Goal: Task Accomplishment & Management: Manage account settings

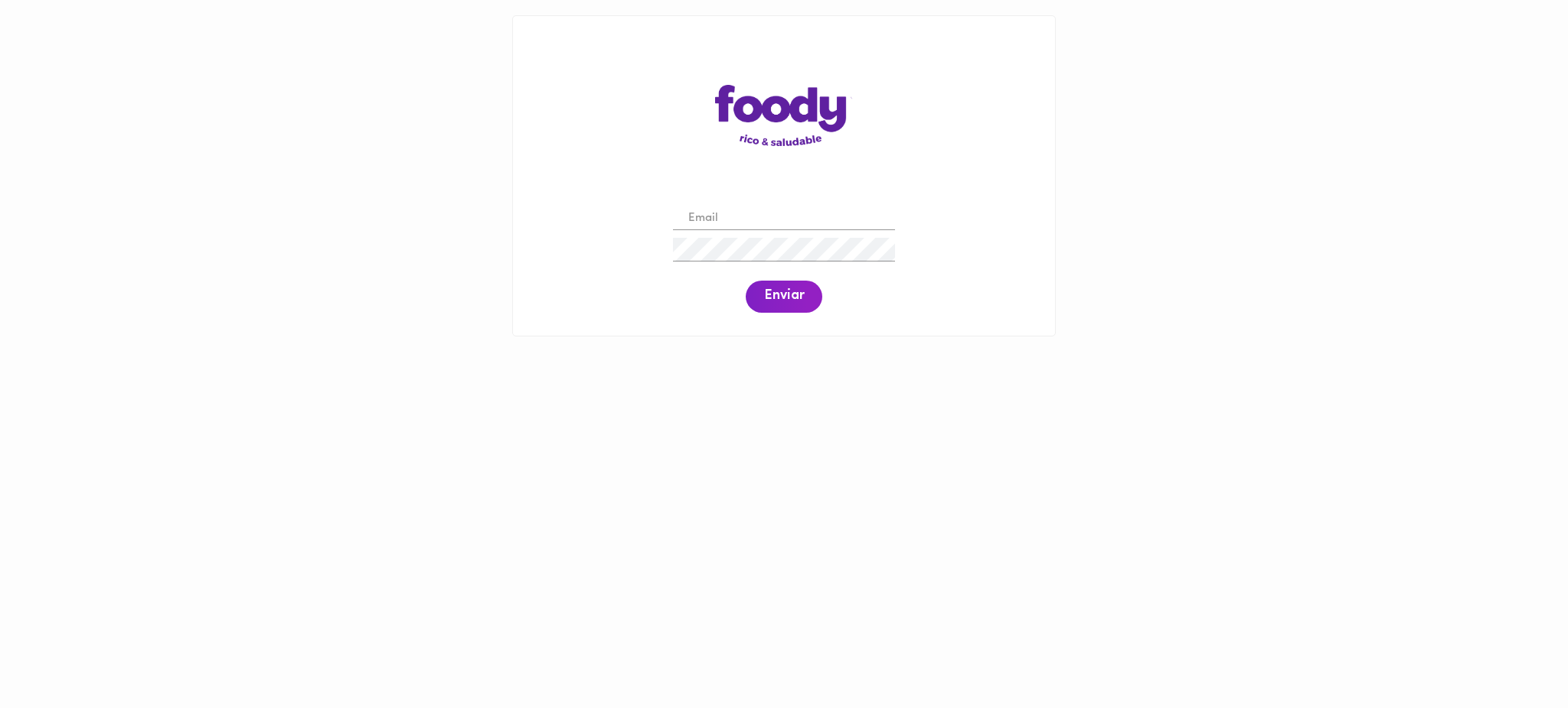
click at [851, 222] on input "email" at bounding box center [784, 219] width 222 height 24
type input "[EMAIL_ADDRESS][DOMAIN_NAME]"
click at [792, 297] on span "Enviar" at bounding box center [784, 296] width 40 height 17
click at [778, 300] on span "Enviar" at bounding box center [784, 296] width 40 height 17
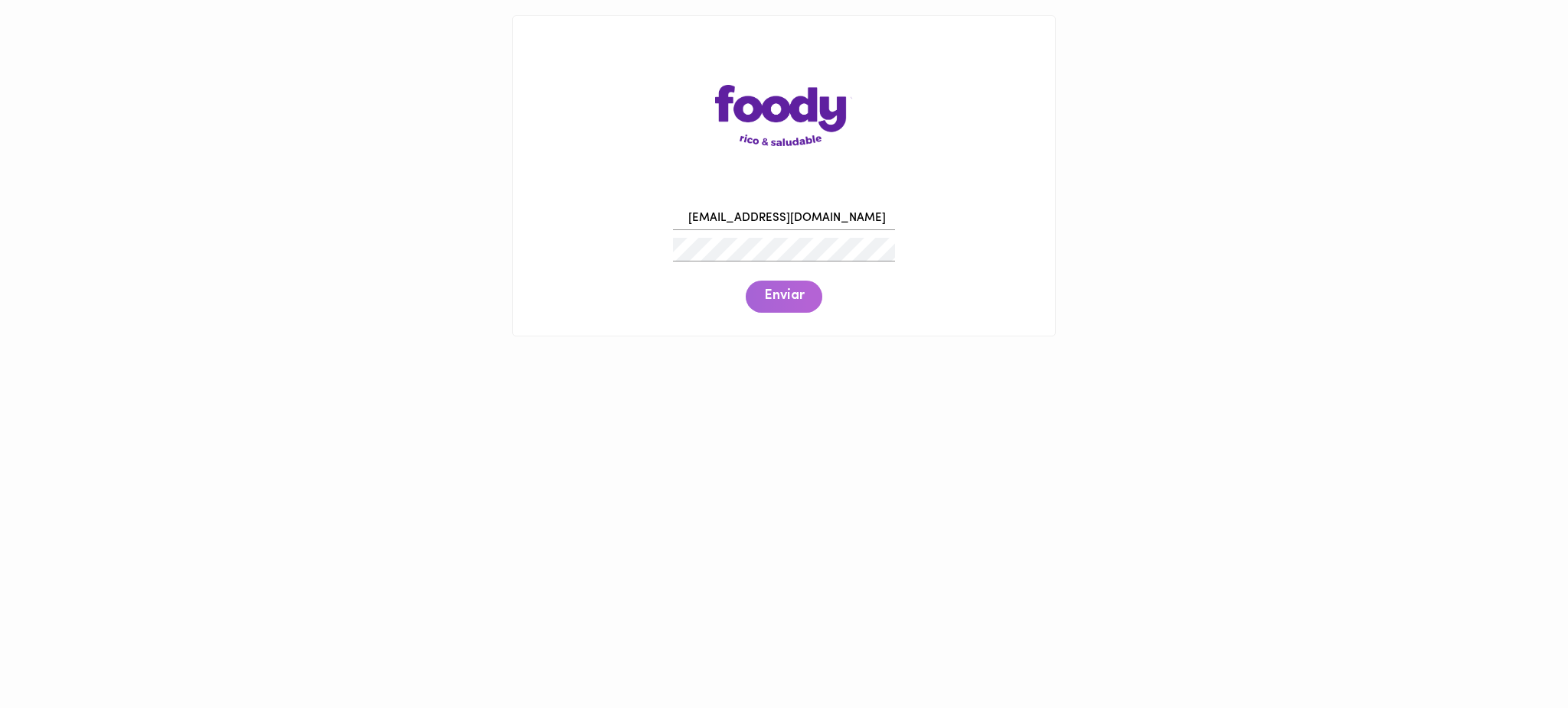
click at [778, 300] on span "Enviar" at bounding box center [784, 296] width 40 height 17
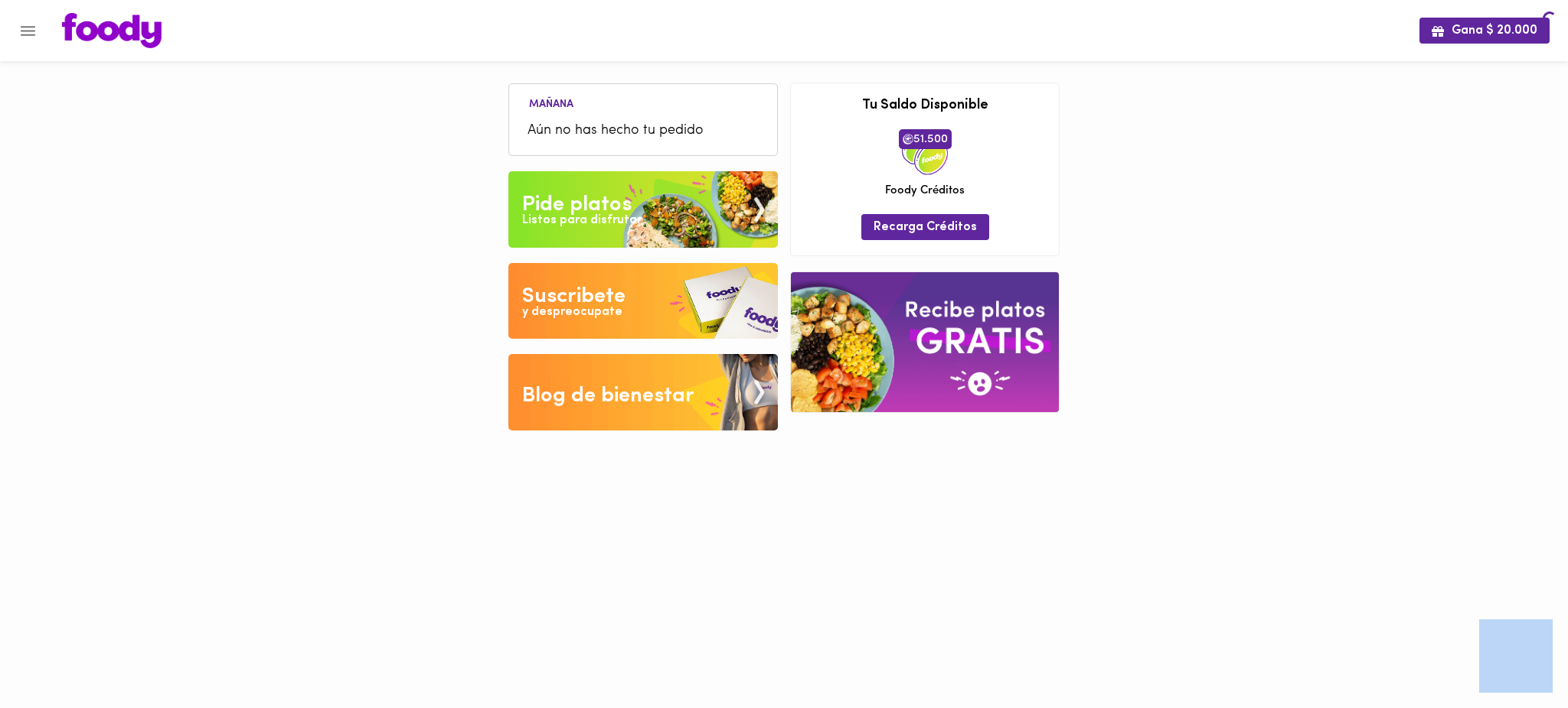
click at [778, 300] on div "[DATE] Aún no has hecho tu pedido Tu pago contraentrega por $- está pendiente ,…" at bounding box center [784, 226] width 574 height 453
click at [28, 36] on icon "Menu" at bounding box center [28, 31] width 19 height 19
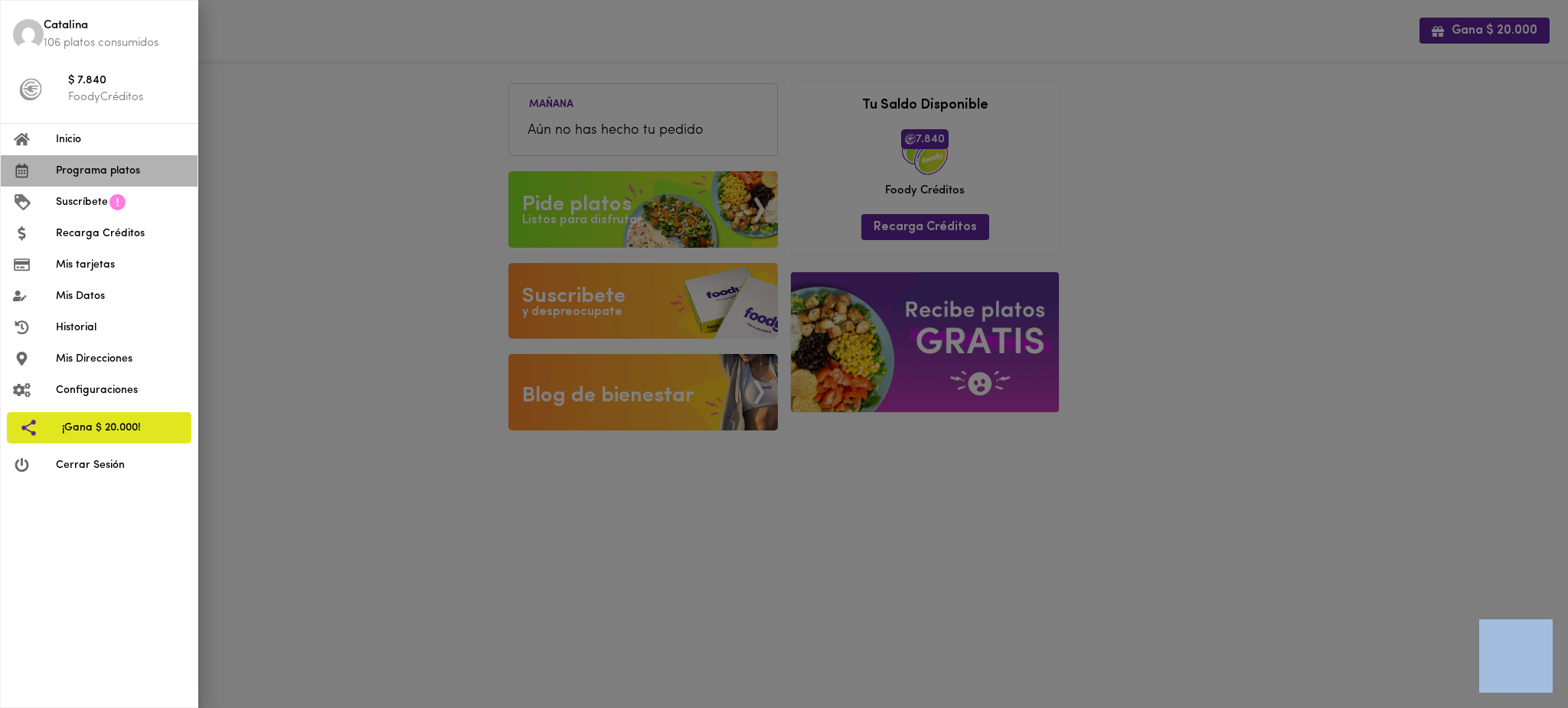
click at [102, 165] on span "Programa platos" at bounding box center [121, 171] width 129 height 16
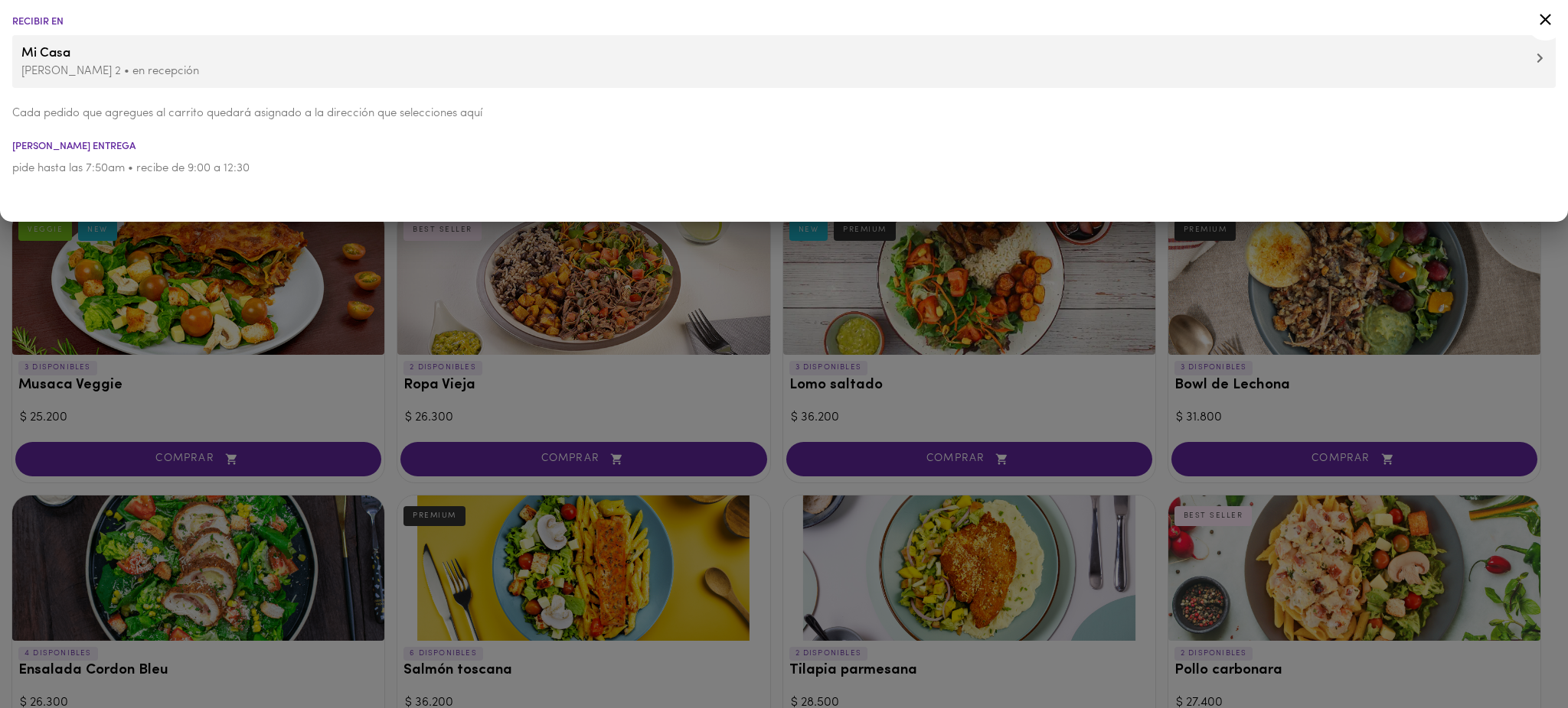
click at [387, 355] on div at bounding box center [784, 354] width 1568 height 708
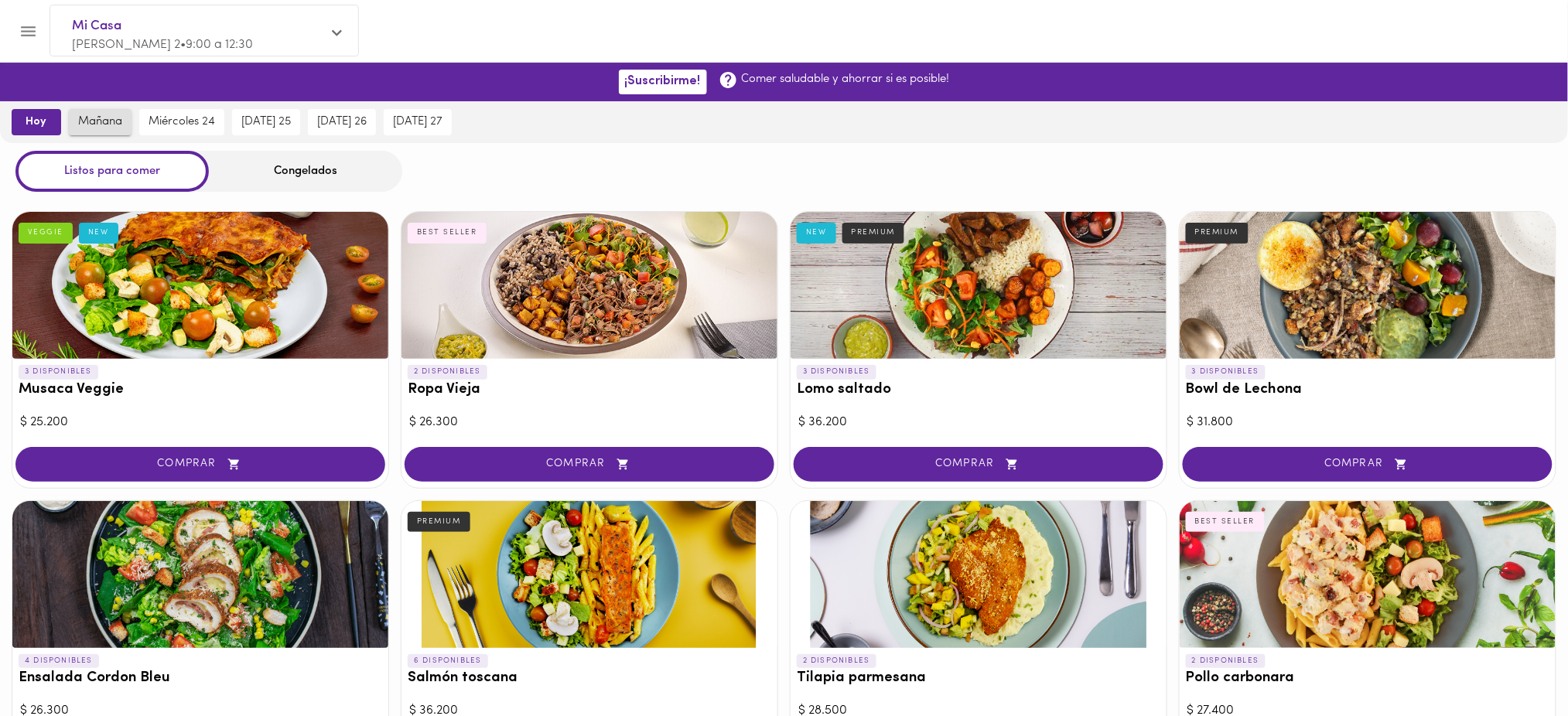
click at [102, 127] on span "mañana" at bounding box center [100, 122] width 44 height 14
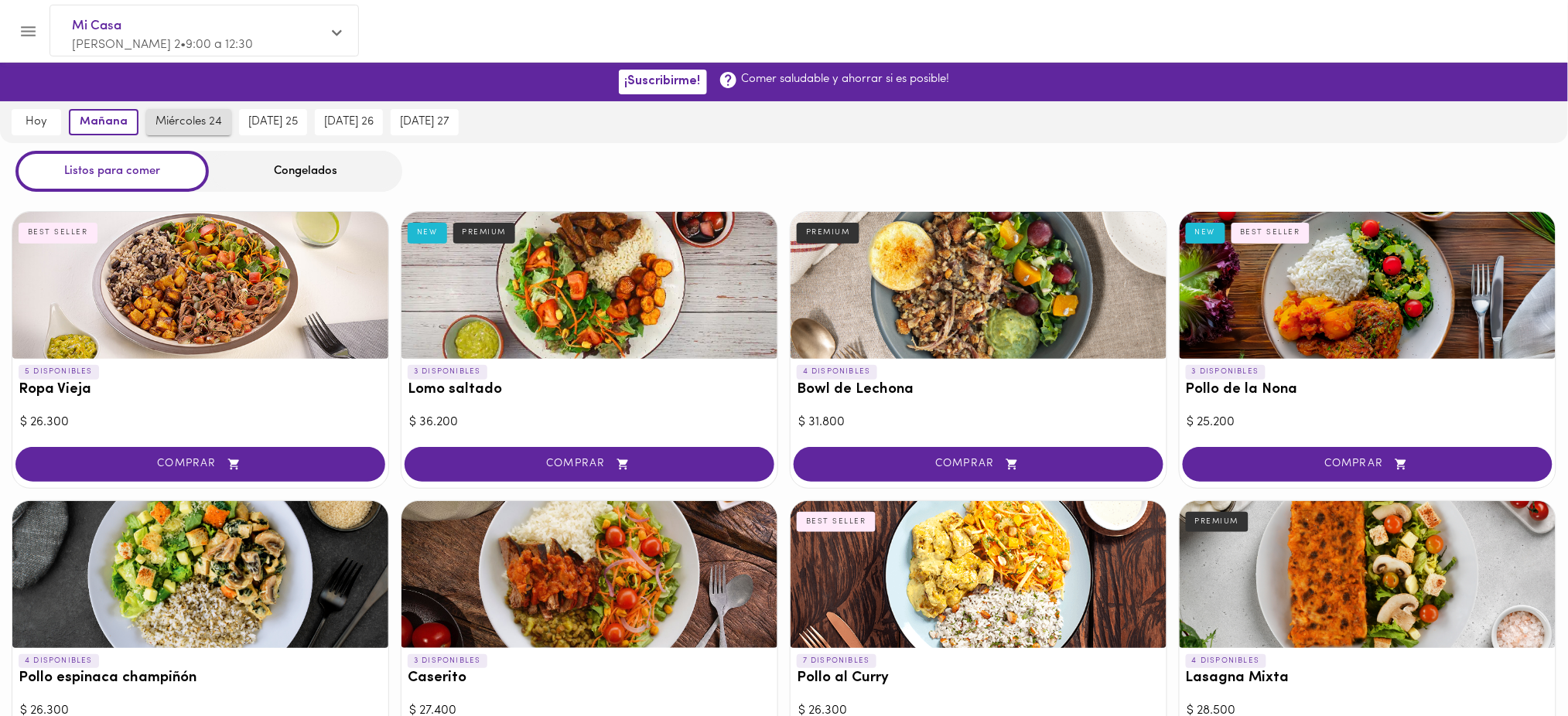
click at [207, 112] on button "miércoles 24" at bounding box center [188, 122] width 85 height 26
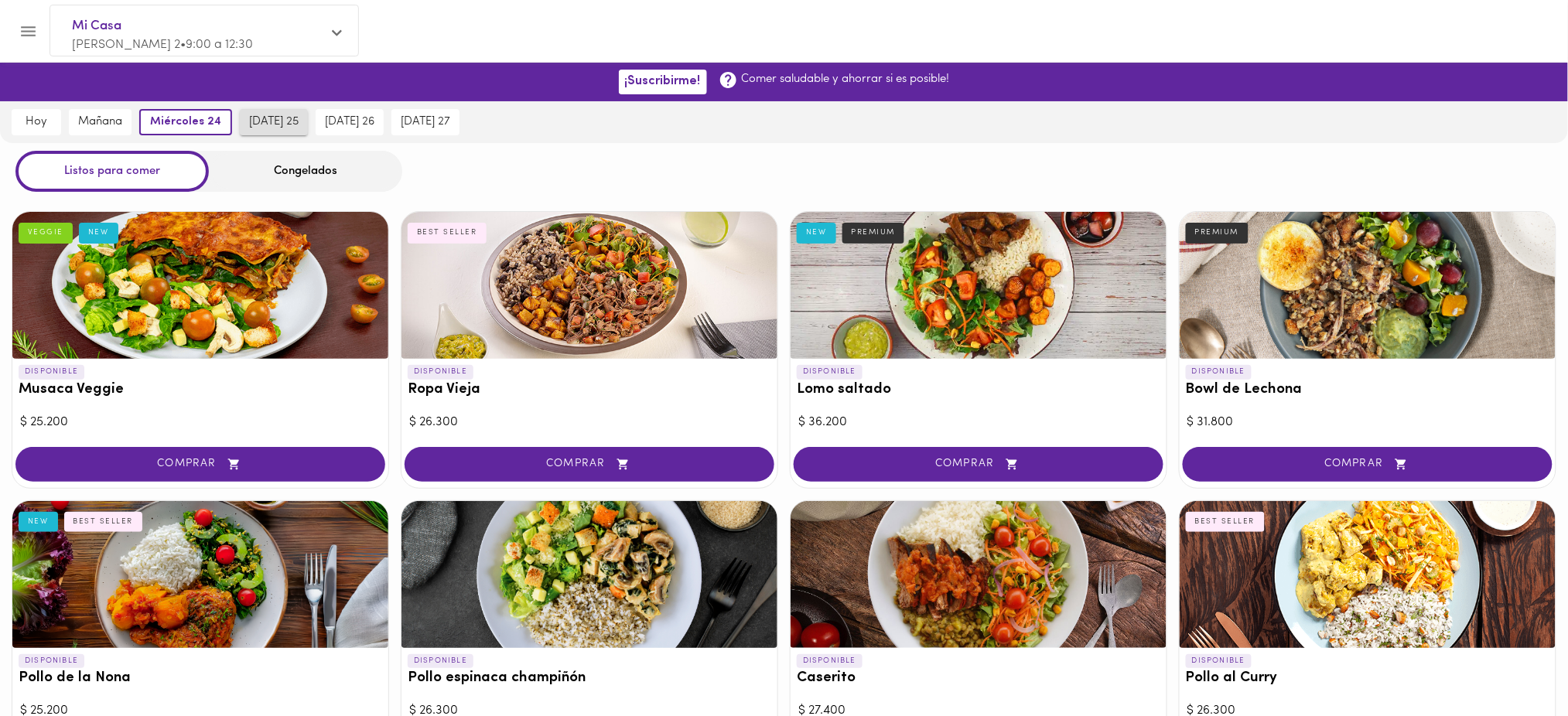
click at [273, 121] on span "[DATE] 25" at bounding box center [274, 122] width 50 height 14
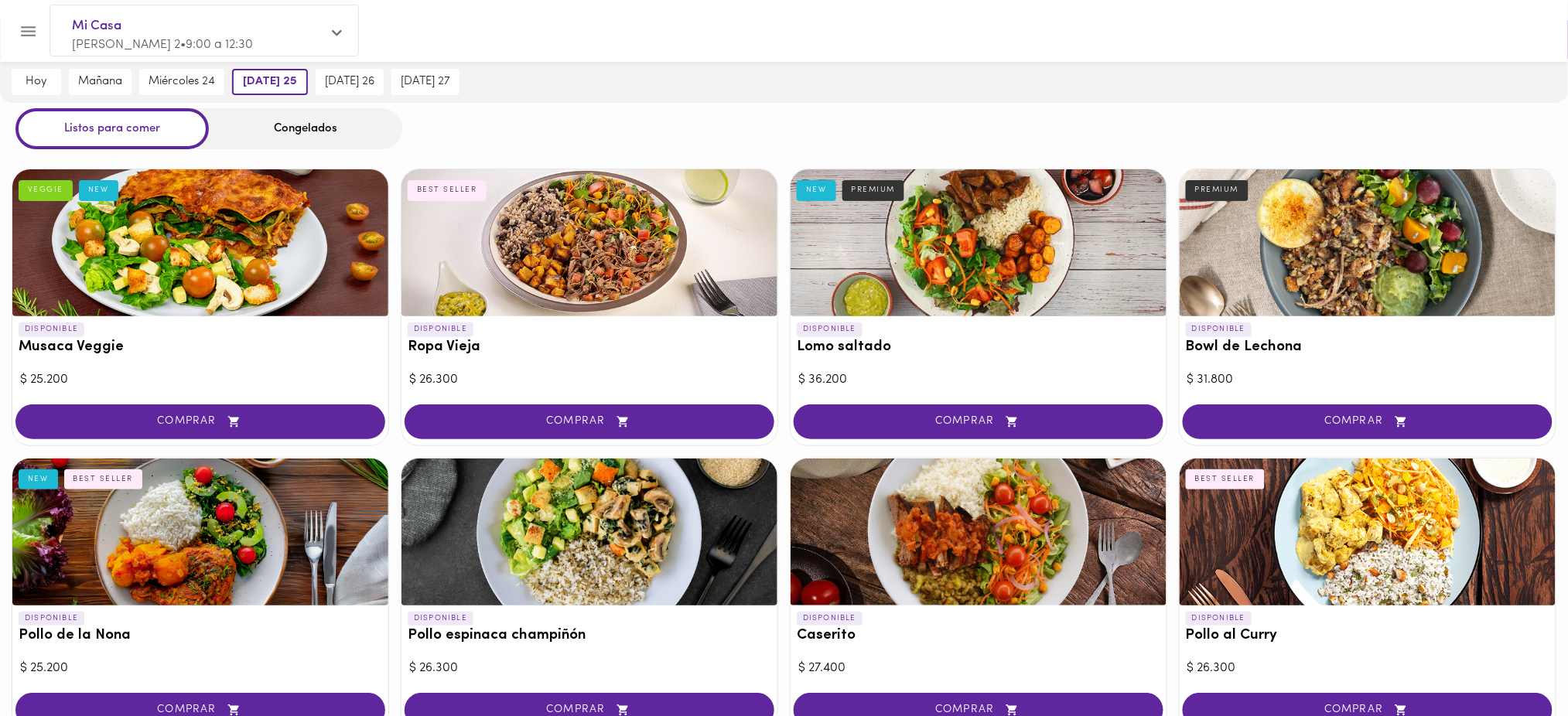
scroll to position [40, 0]
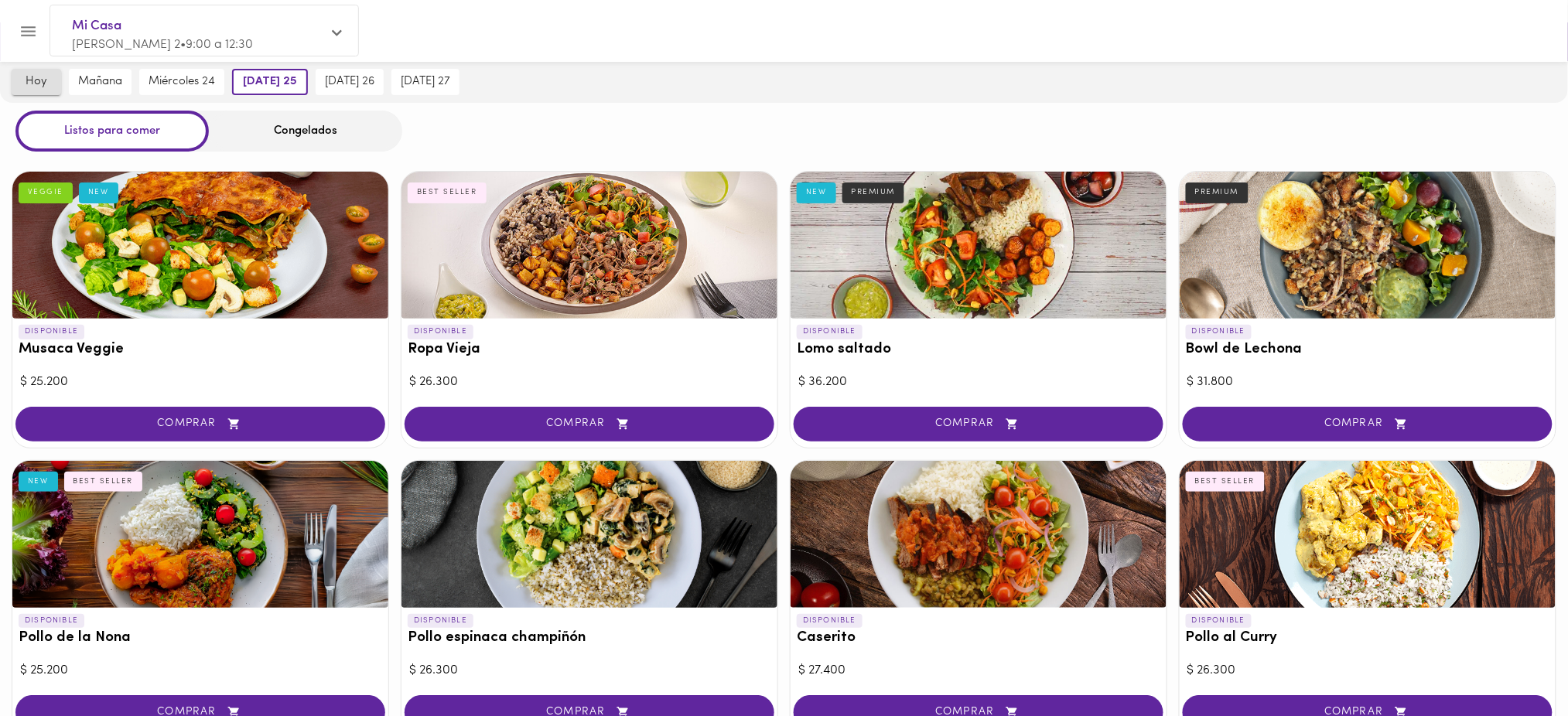
click at [22, 78] on span "hoy" at bounding box center [36, 82] width 31 height 14
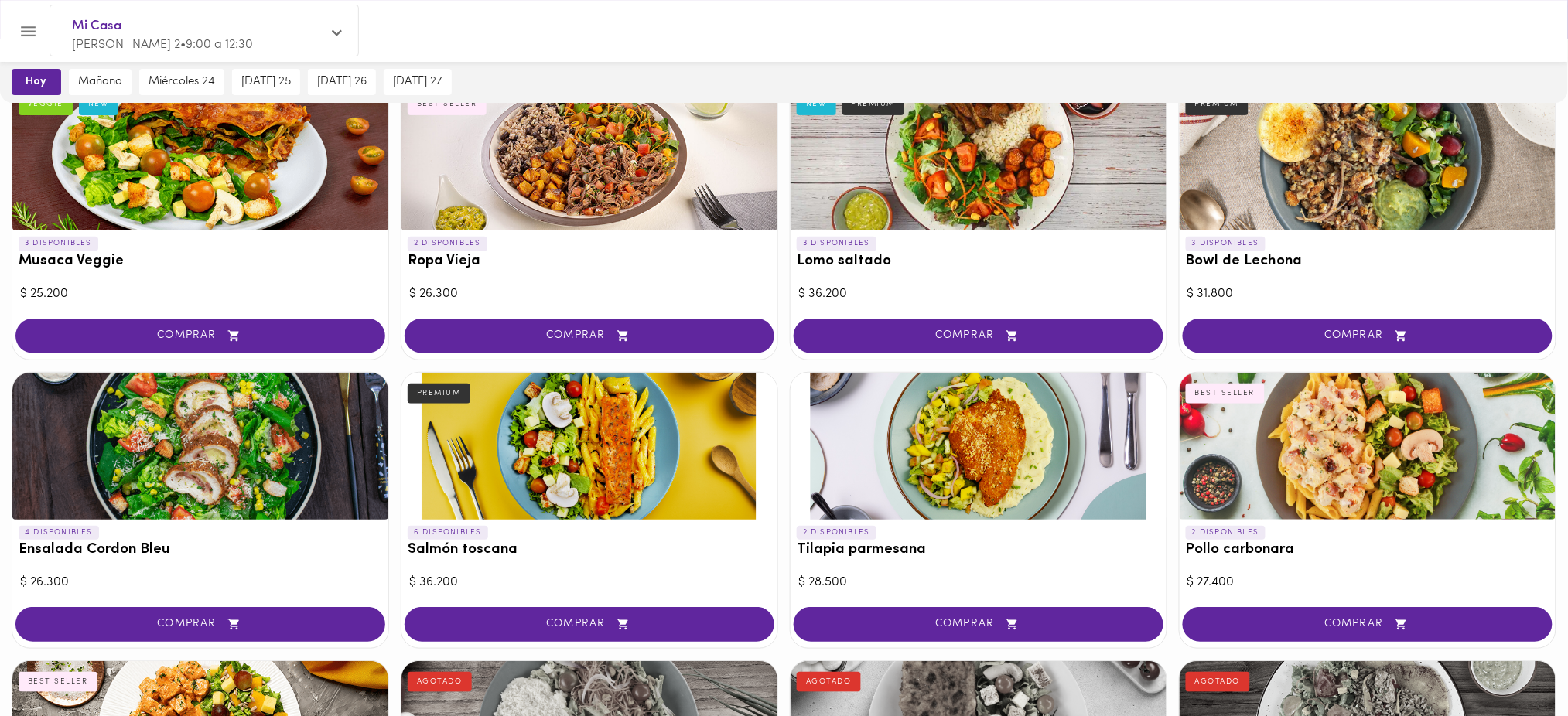
scroll to position [0, 0]
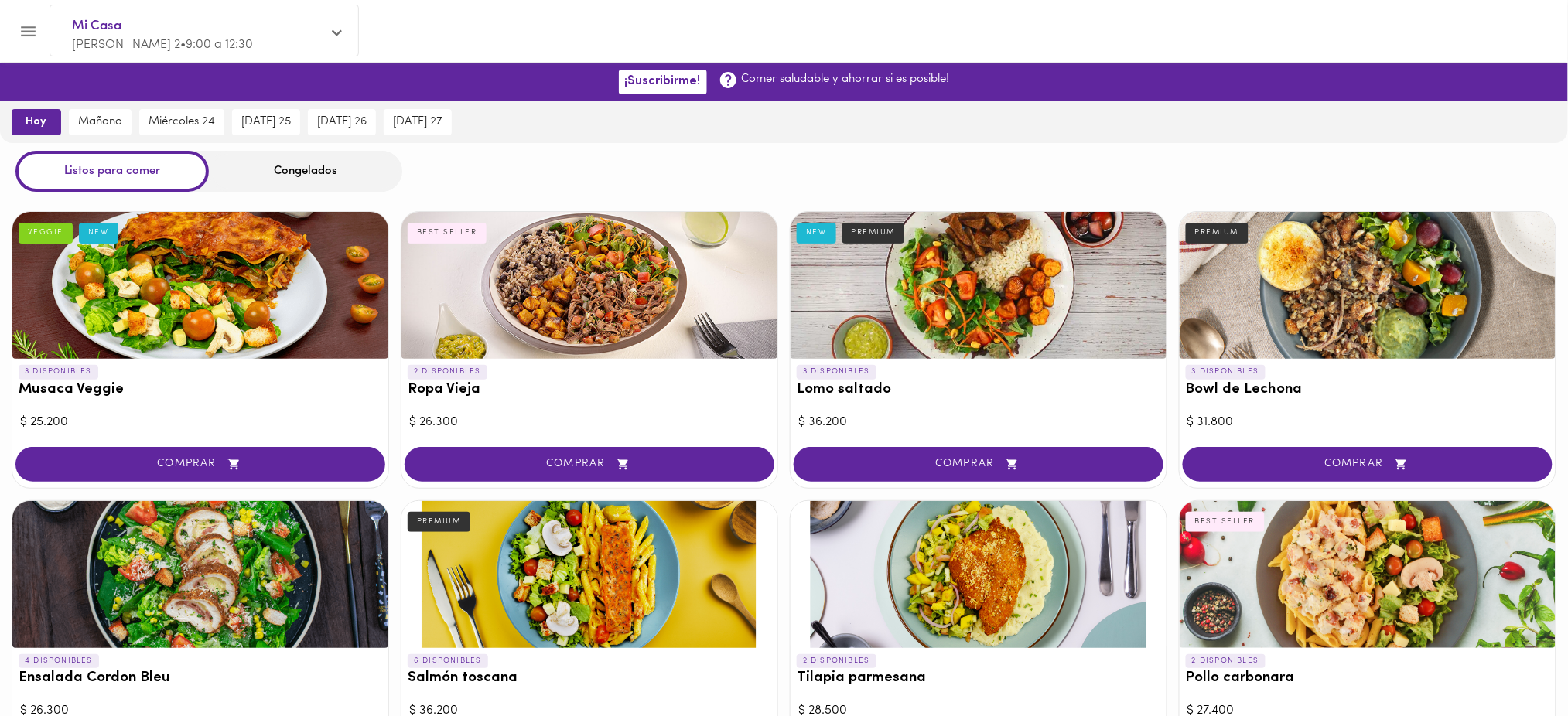
click at [32, 38] on icon "Menu" at bounding box center [28, 31] width 19 height 19
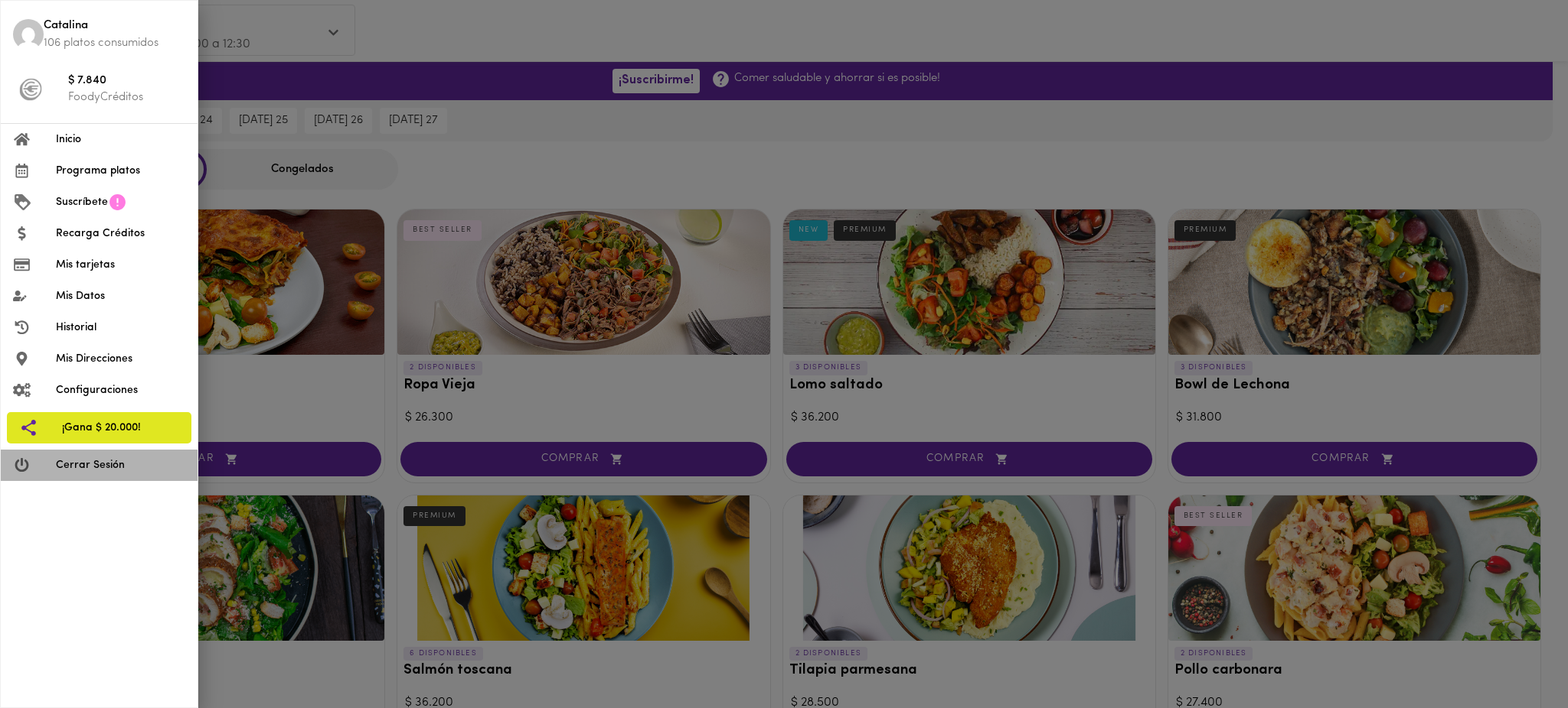
click at [90, 470] on span "Cerrar Sesión" at bounding box center [121, 465] width 129 height 16
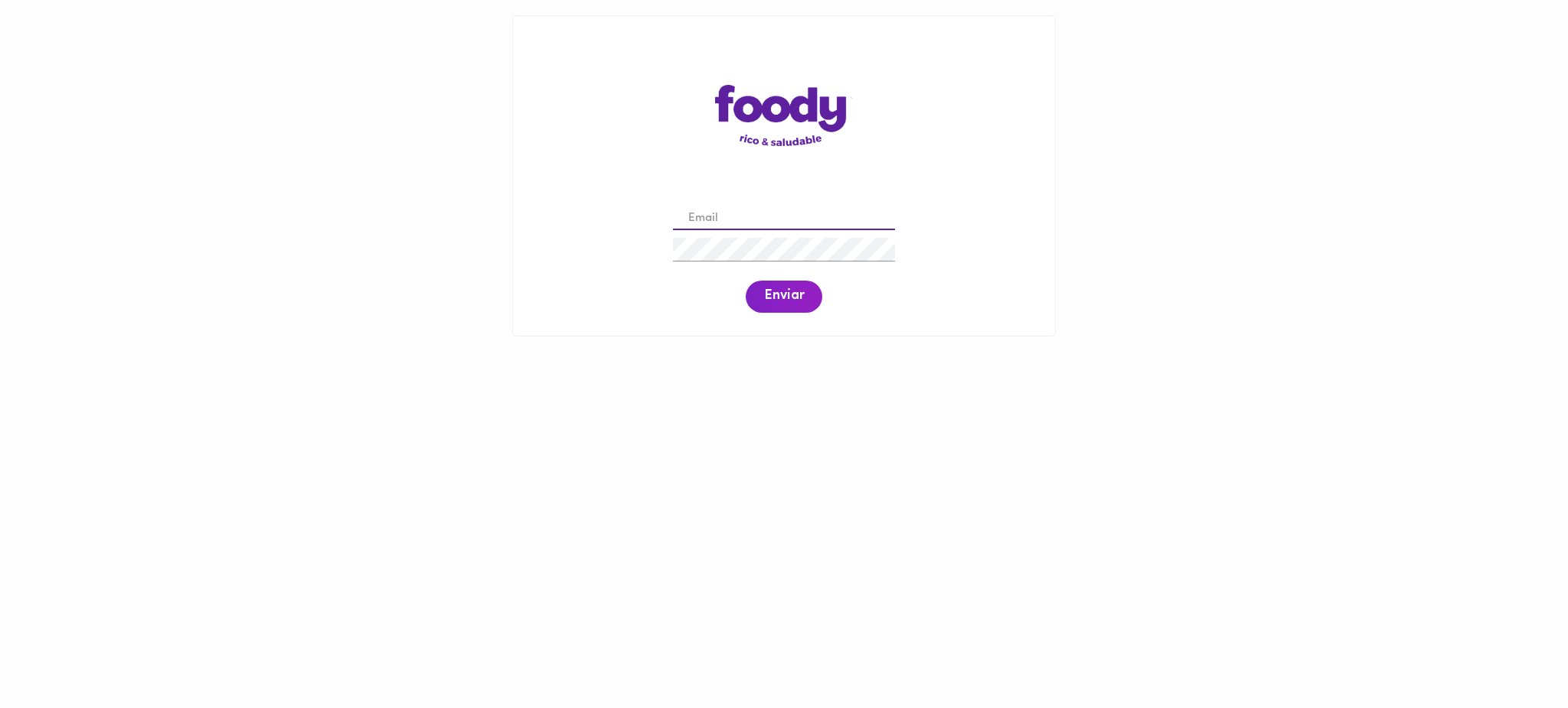
click at [746, 220] on input "email" at bounding box center [784, 219] width 222 height 24
paste input "[PERSON_NAME][EMAIL_ADDRESS][PERSON_NAME][DOMAIN_NAME]"
type input "[PERSON_NAME][EMAIL_ADDRESS][PERSON_NAME][DOMAIN_NAME]"
click at [786, 292] on span "Enviar" at bounding box center [784, 296] width 40 height 17
